Goal: Go to known website: Go to known website

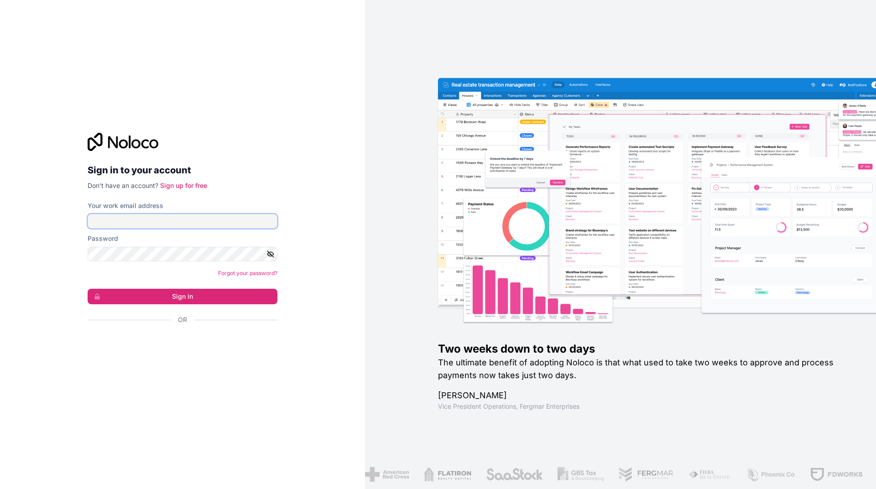
click at [169, 217] on input "Your work email address" at bounding box center [183, 221] width 190 height 15
type input "jess.lancashire@neptunedigital.co.uk"
click at [158, 298] on button "Sign in" at bounding box center [183, 297] width 190 height 16
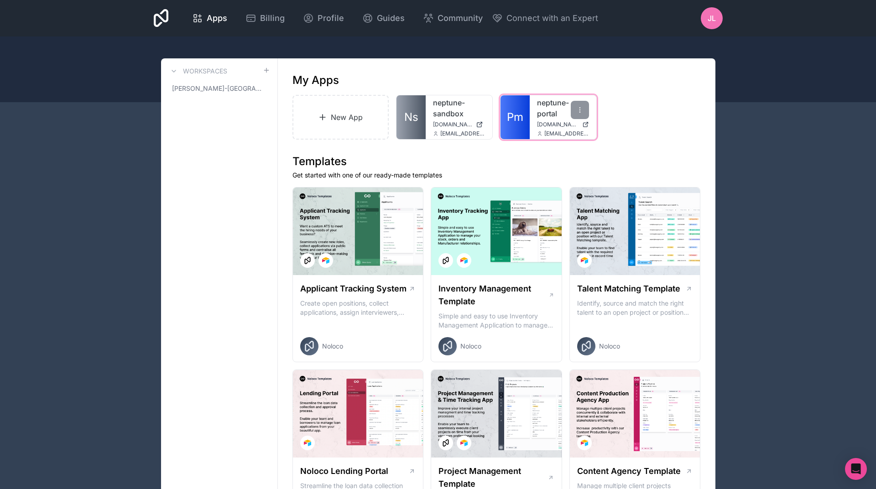
click at [531, 115] on div "neptune-portal portal.neptunedigital.co.uk jordan.watson@neptunedigital.co.uk" at bounding box center [562, 117] width 67 height 44
click at [545, 106] on link "neptune-portal" at bounding box center [563, 108] width 52 height 22
